Goal: Find specific page/section: Find specific page/section

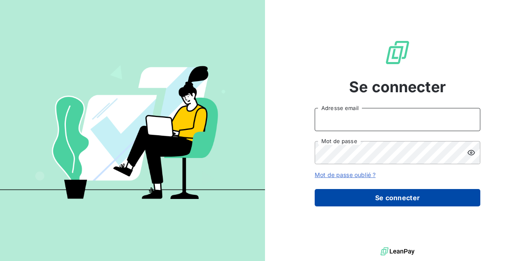
type input "[PERSON_NAME][EMAIL_ADDRESS][DOMAIN_NAME]"
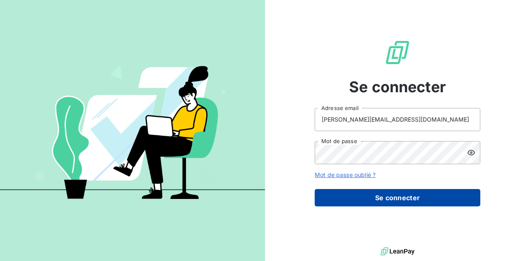
click at [393, 196] on button "Se connecter" at bounding box center [398, 197] width 166 height 17
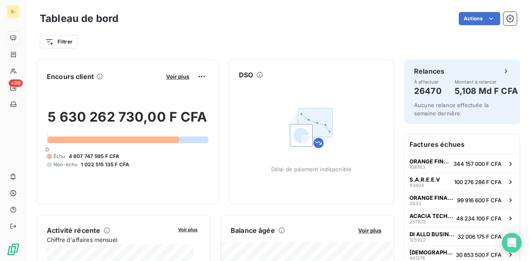
click at [261, 137] on div "Délai de paiement indisponible" at bounding box center [311, 137] width 165 height 114
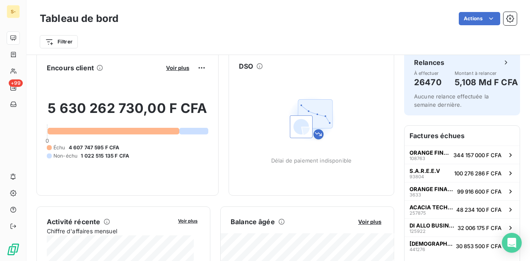
scroll to position [7, 0]
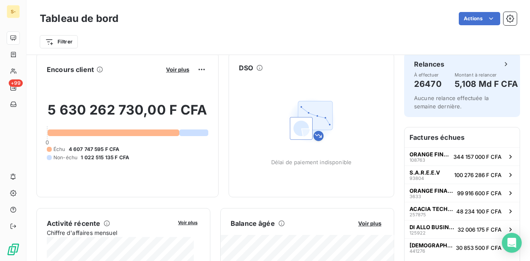
click at [301, 114] on img at bounding box center [311, 120] width 53 height 53
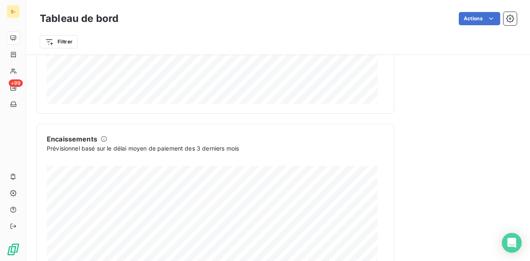
scroll to position [545, 0]
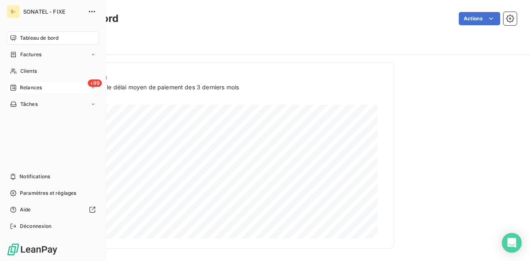
click at [83, 84] on div "+99 Relances" at bounding box center [53, 87] width 92 height 13
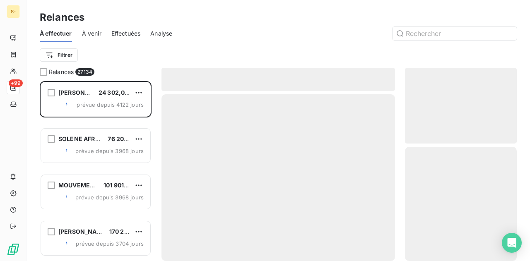
scroll to position [174, 105]
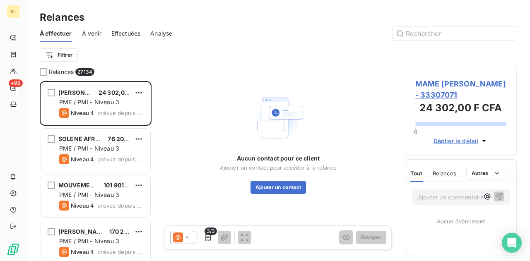
click at [163, 35] on span "Analyse" at bounding box center [161, 33] width 22 height 8
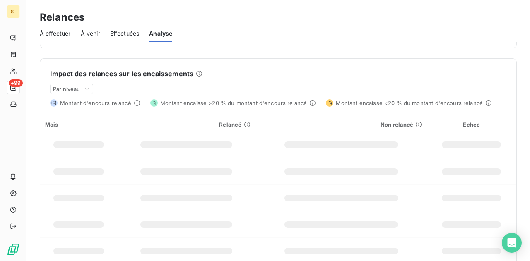
scroll to position [196, 0]
